Goal: Complete application form

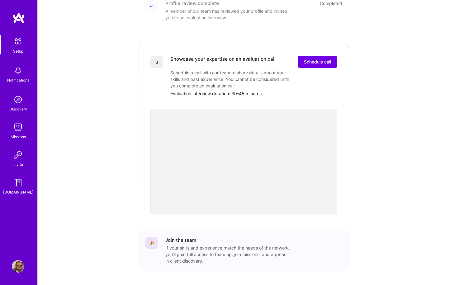
scroll to position [150, 0]
click at [317, 60] on span "Schedule call" at bounding box center [317, 63] width 27 height 6
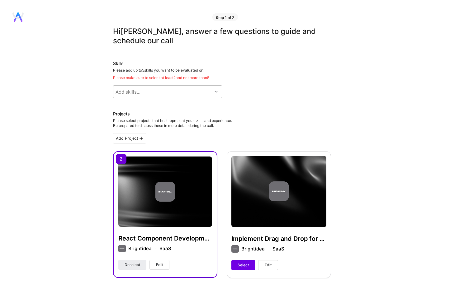
click at [157, 95] on div "Add skills..." at bounding box center [162, 92] width 99 height 12
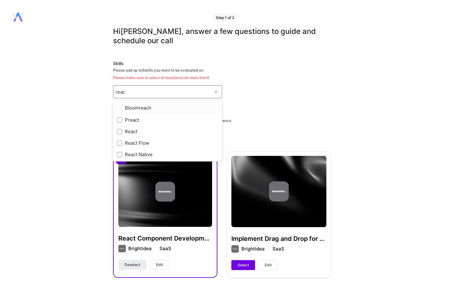
type input "react"
click at [119, 121] on input "checkbox" at bounding box center [120, 120] width 4 height 4
checkbox input "true"
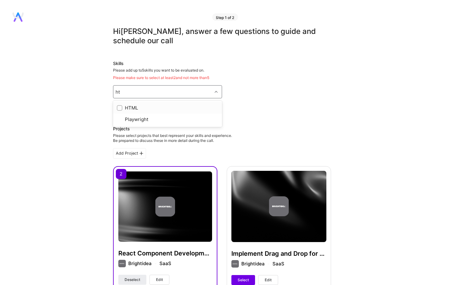
type input "htm"
click at [121, 108] on input "checkbox" at bounding box center [120, 108] width 4 height 4
checkbox input "true"
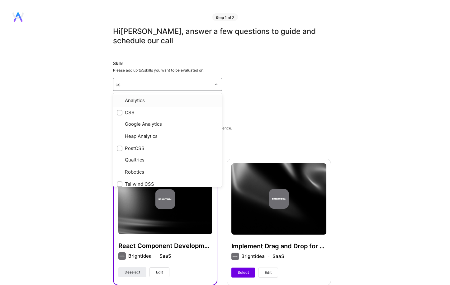
type input "css"
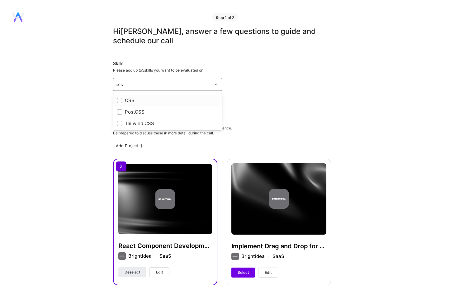
click at [120, 101] on input "checkbox" at bounding box center [120, 101] width 4 height 4
checkbox input "true"
type input "javas"
click at [119, 100] on input "checkbox" at bounding box center [120, 101] width 4 height 4
checkbox input "true"
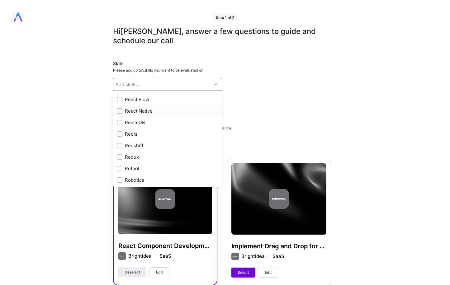
scroll to position [2720, 0]
click at [119, 155] on input "checkbox" at bounding box center [120, 156] width 4 height 4
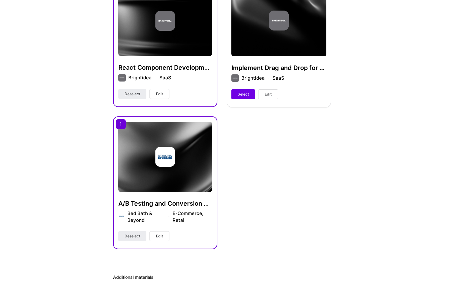
scroll to position [162, 0]
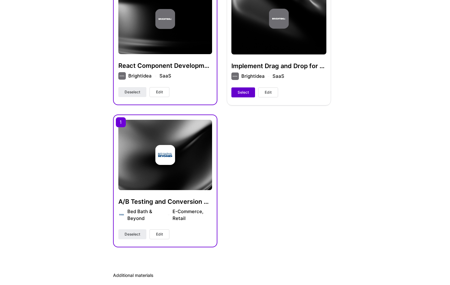
click at [246, 92] on span "Select" at bounding box center [242, 93] width 11 height 6
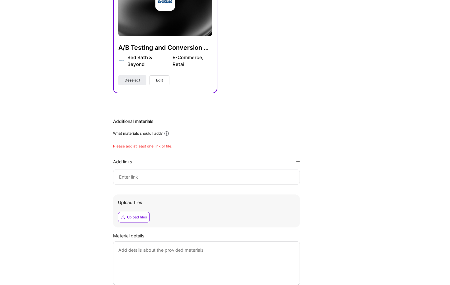
scroll to position [369, 0]
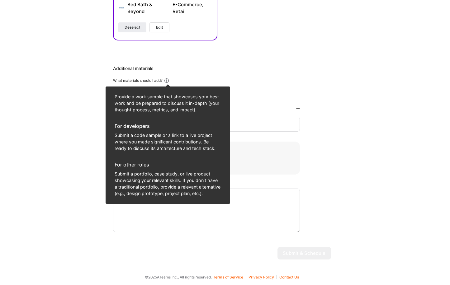
click at [169, 80] on icon at bounding box center [167, 81] width 6 height 6
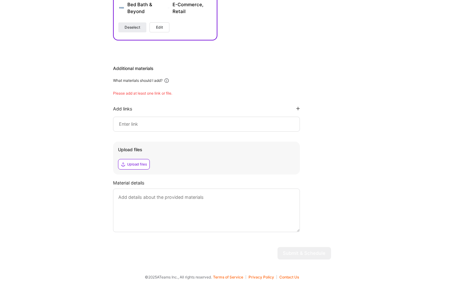
click at [169, 80] on icon at bounding box center [167, 81] width 6 height 6
